Goal: Find specific page/section: Find specific page/section

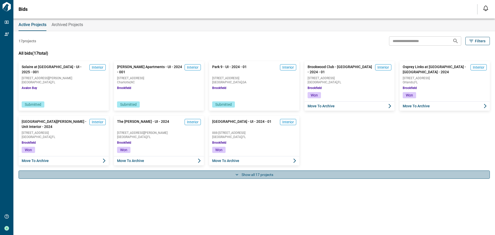
click at [241, 174] on button "Show all 17 projects" at bounding box center [254, 174] width 471 height 8
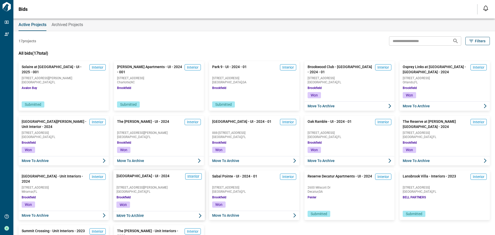
click at [147, 184] on div "[GEOGRAPHIC_DATA] - UI - 2024 Interior [STREET_ADDRESS][PERSON_NAME] [GEOGRAPHI…" at bounding box center [159, 185] width 92 height 31
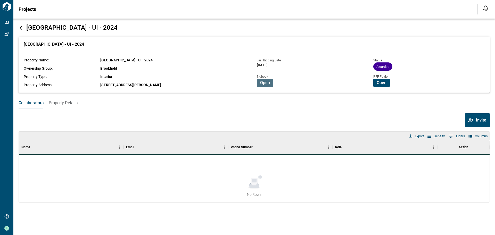
click at [267, 83] on span "Open" at bounding box center [265, 82] width 10 height 5
